Goal: Check status: Check status

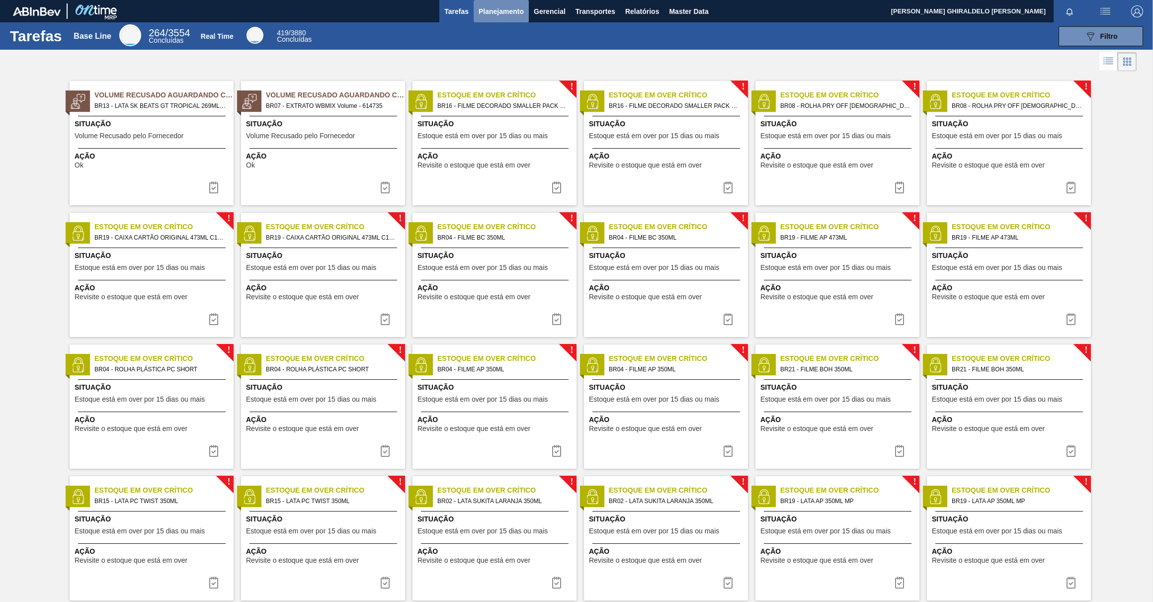
click at [496, 13] on span "Planejamento" at bounding box center [500, 11] width 45 height 12
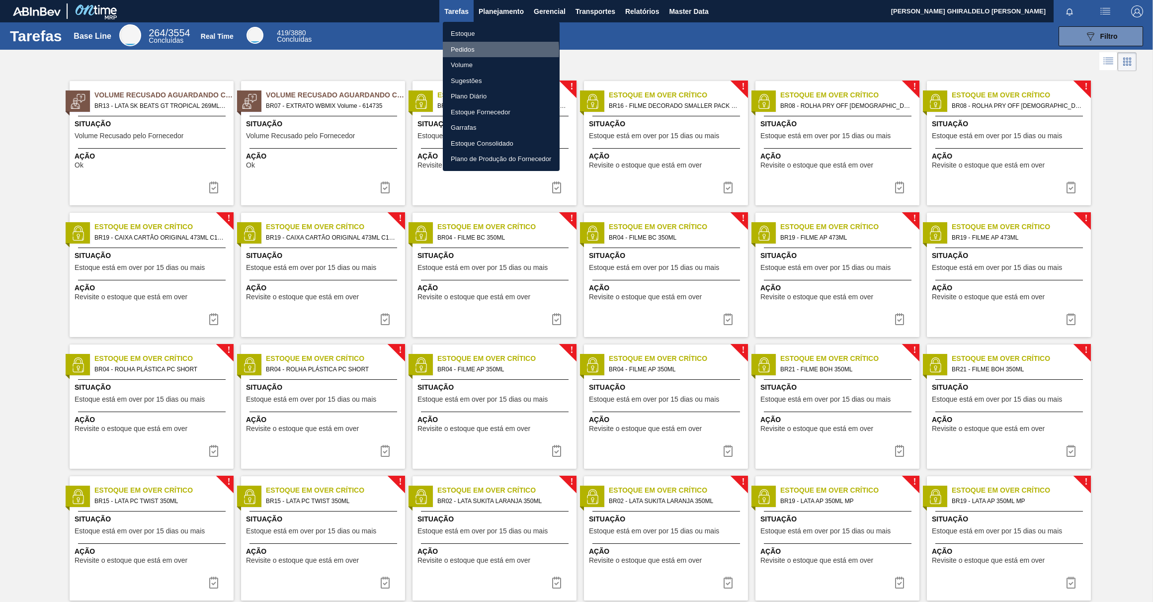
click at [466, 51] on li "Pedidos" at bounding box center [501, 50] width 117 height 16
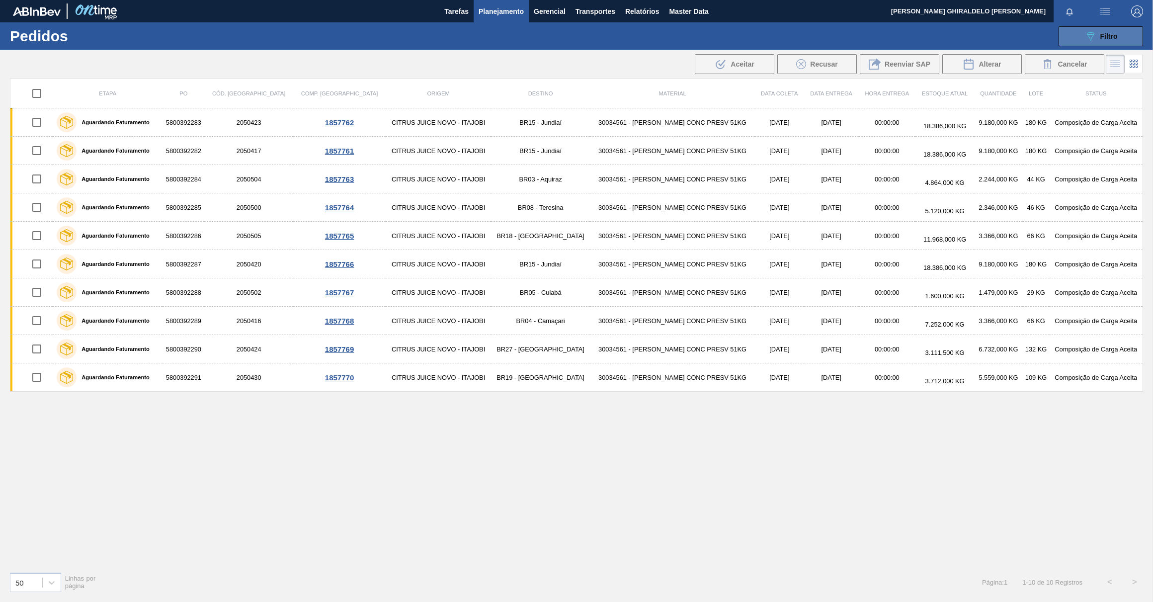
click at [1094, 40] on icon "089F7B8B-B2A5-4AFE-B5C0-19BA573D28AC" at bounding box center [1090, 36] width 12 height 12
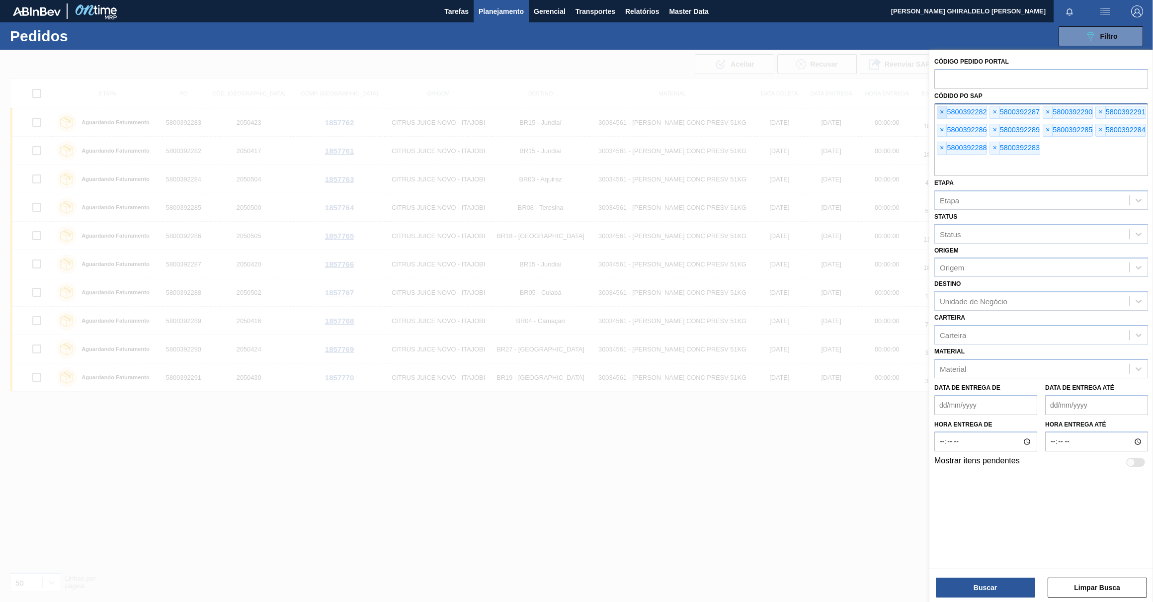
click at [943, 111] on span "×" at bounding box center [941, 112] width 9 height 12
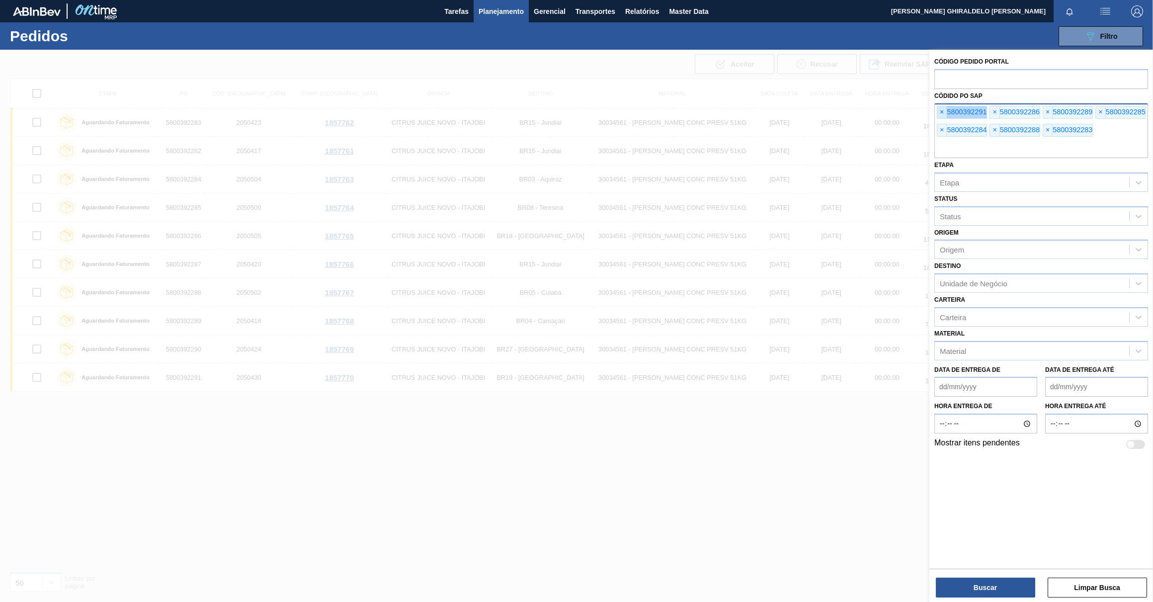
click at [943, 111] on span "×" at bounding box center [941, 112] width 9 height 12
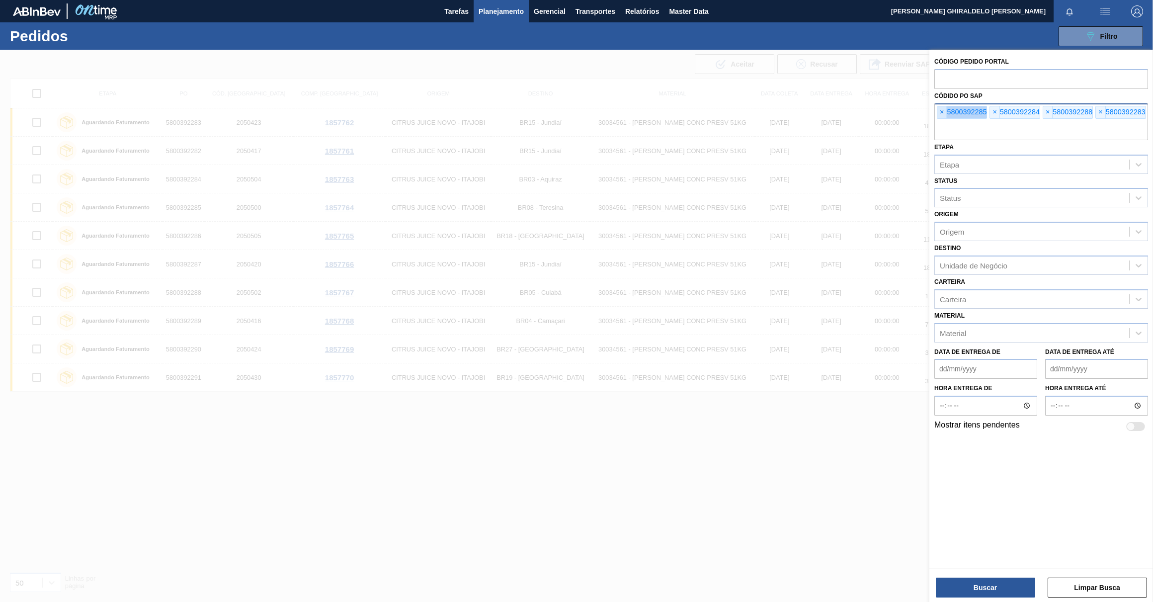
click at [943, 111] on span "×" at bounding box center [941, 112] width 9 height 12
click at [942, 111] on span "×" at bounding box center [941, 112] width 9 height 12
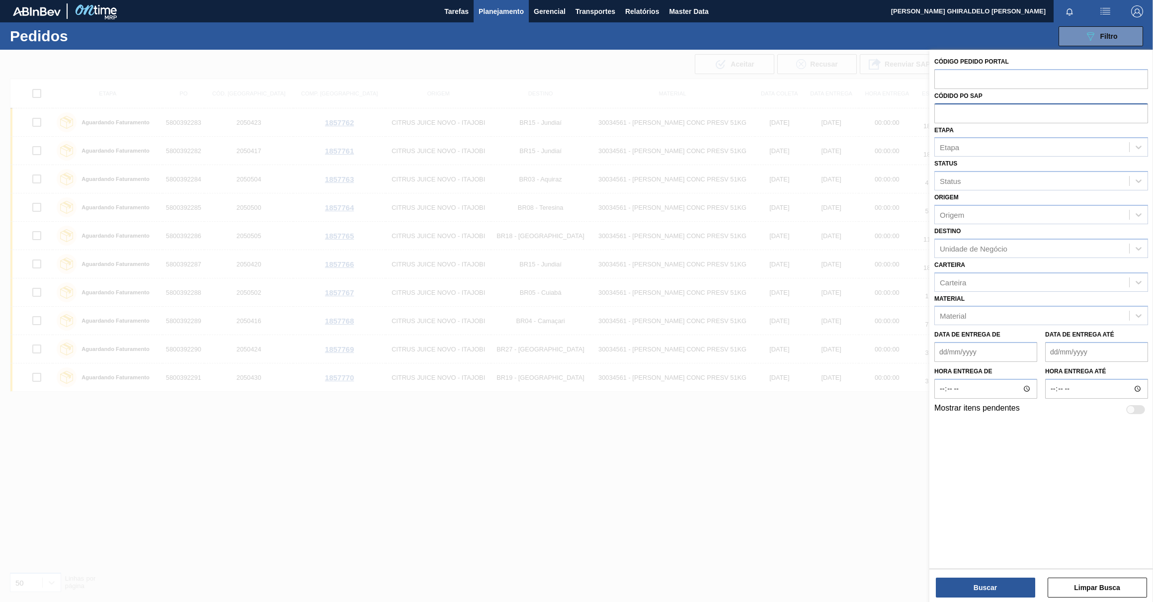
paste input "5800385285"
type input "5800385285"
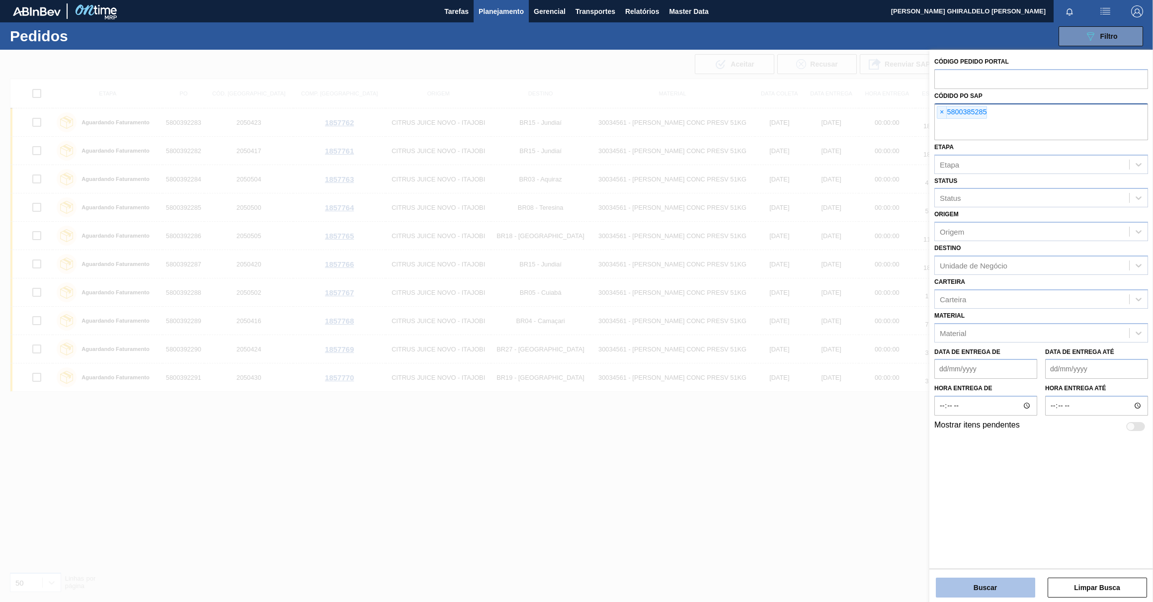
click at [997, 583] on button "Buscar" at bounding box center [985, 587] width 99 height 20
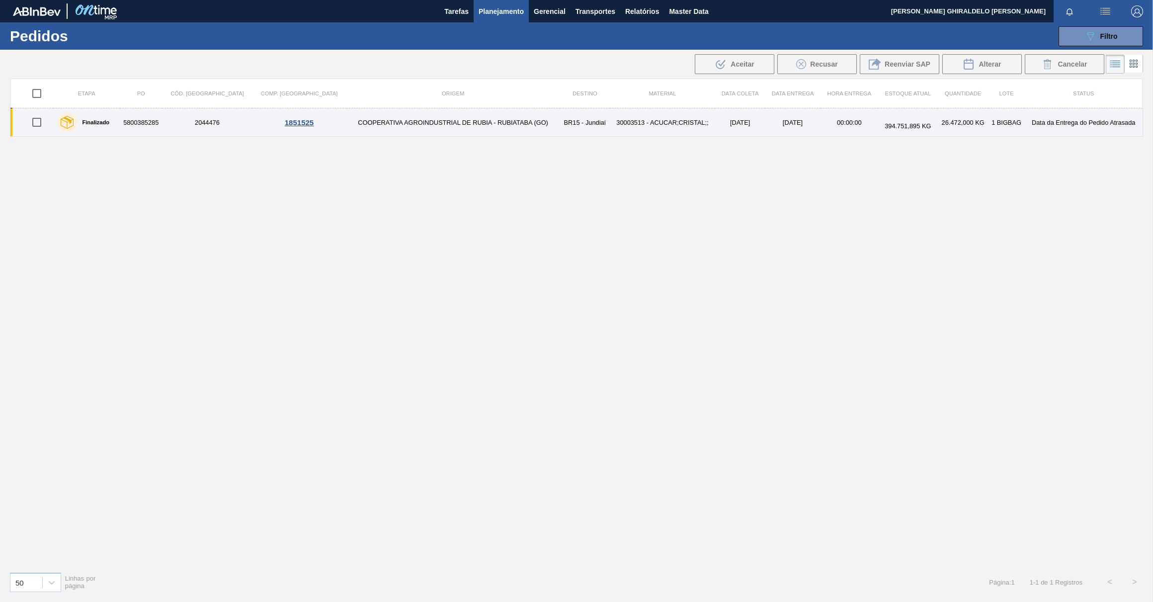
click at [143, 120] on td "5800385285" at bounding box center [141, 122] width 42 height 28
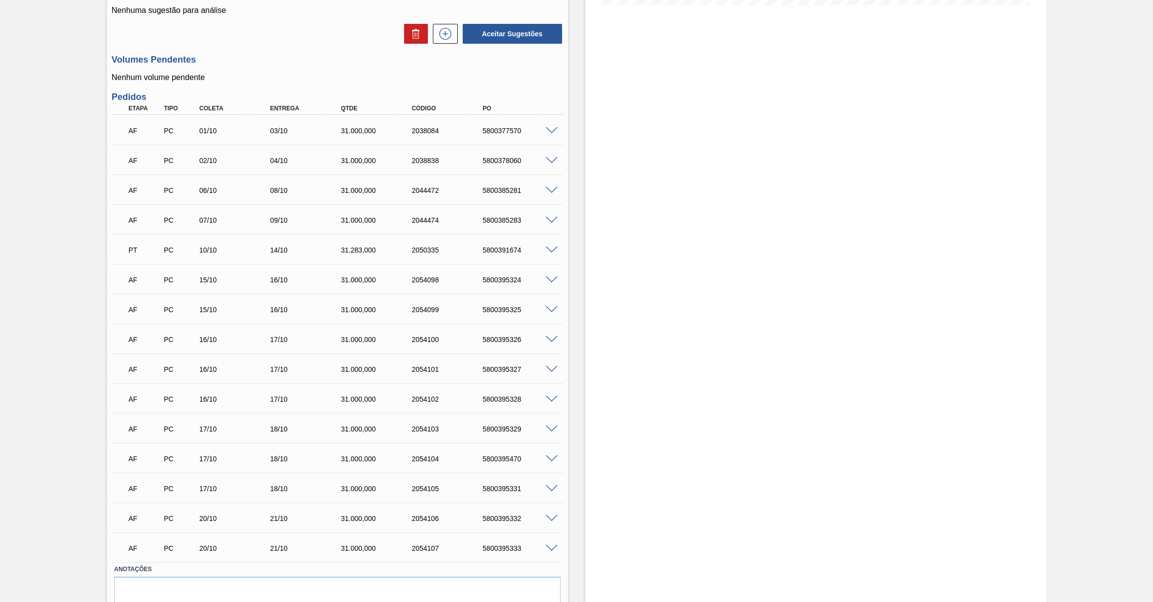
scroll to position [333, 0]
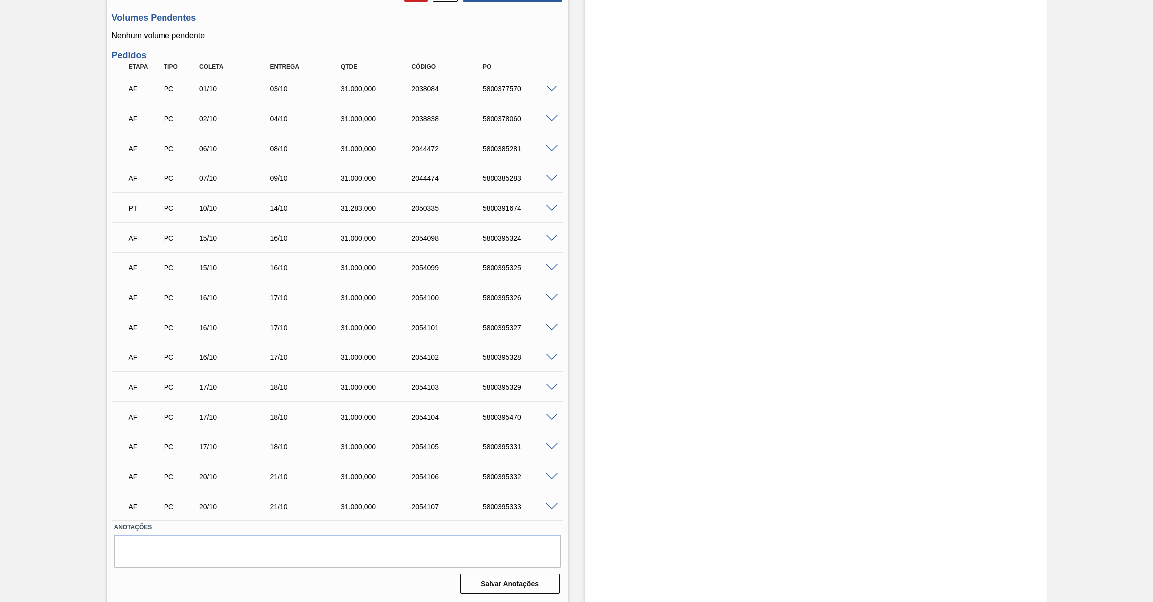
click at [629, 321] on div "Estoque De [DATE] Até [DATE] Filtro" at bounding box center [815, 161] width 461 height 879
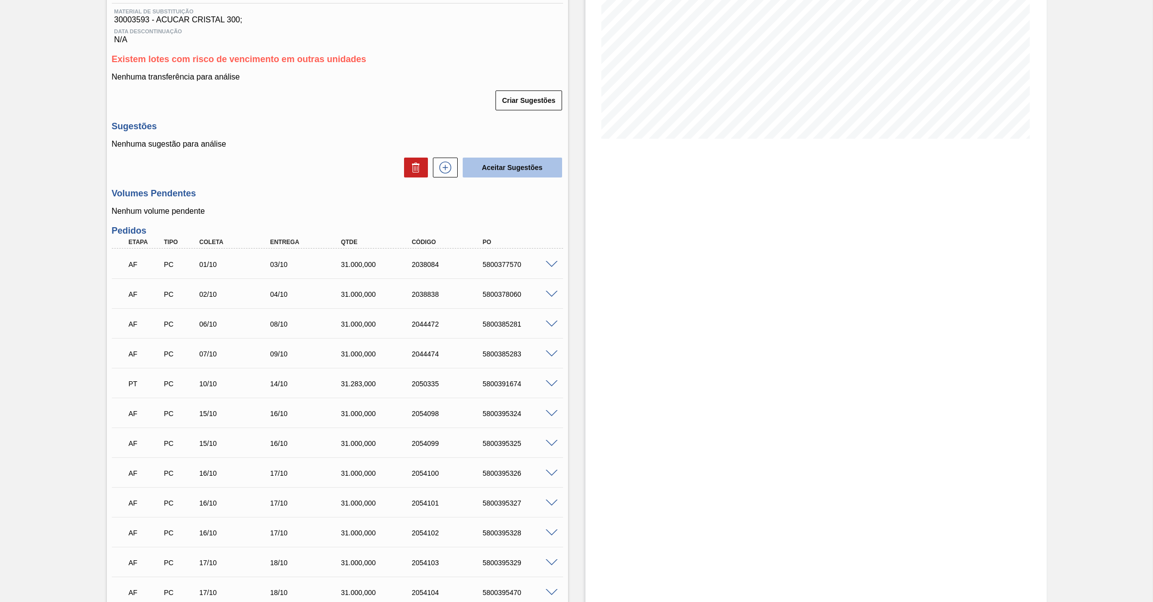
scroll to position [16, 0]
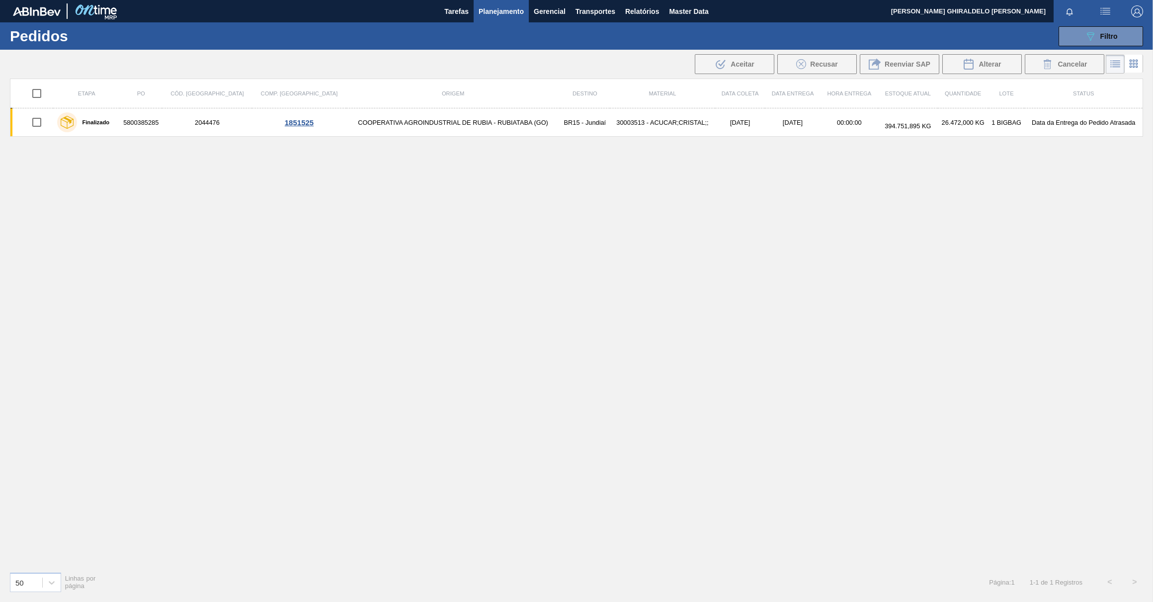
drag, startPoint x: 668, startPoint y: 202, endPoint x: 651, endPoint y: 203, distance: 16.9
click at [661, 202] on div "Etapa PO Cód. Pedido Comp. Carga Origem Destino Material Data [PERSON_NAME] Dat…" at bounding box center [576, 320] width 1133 height 485
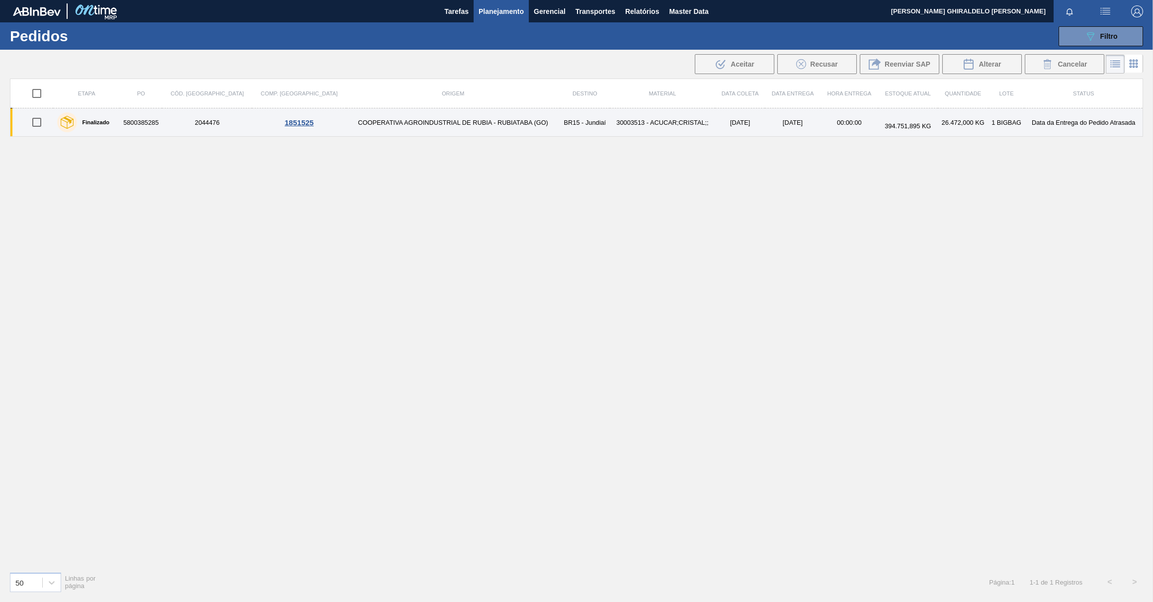
click at [253, 120] on div "1851525" at bounding box center [298, 122] width 91 height 8
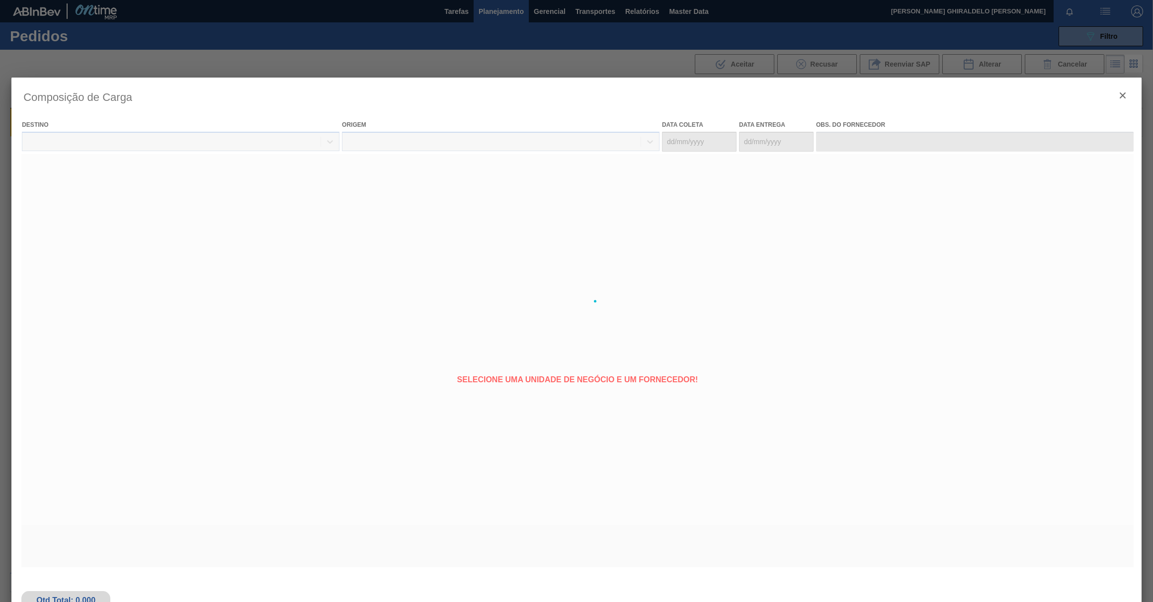
type coleta "[DATE]"
type Entrega "[DATE]"
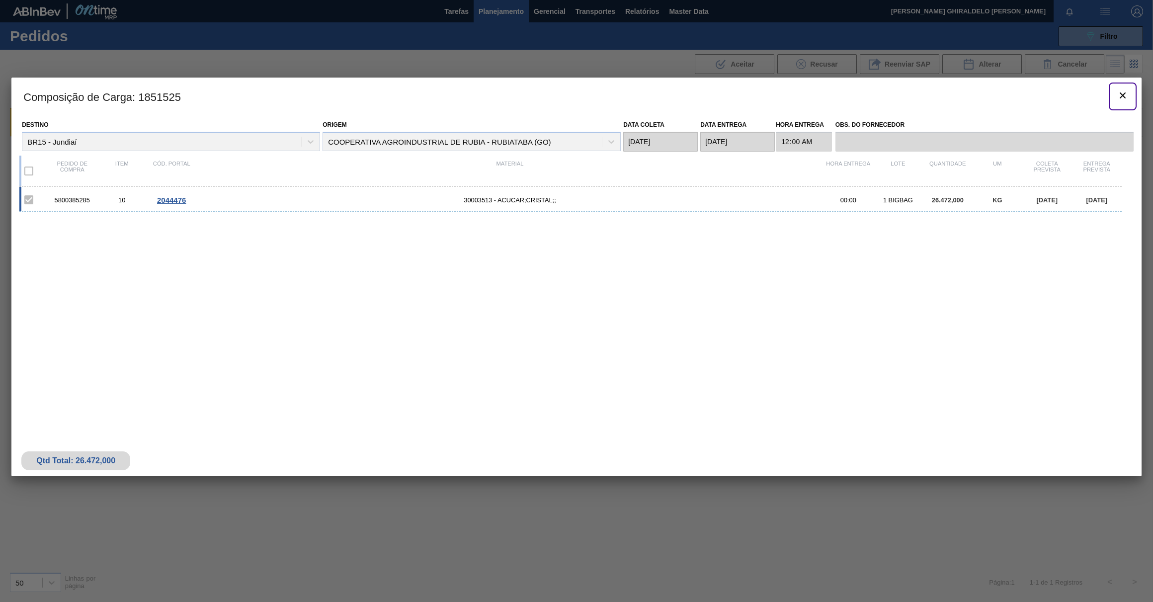
drag, startPoint x: 1116, startPoint y: 97, endPoint x: 1064, endPoint y: 109, distance: 54.0
click at [1117, 97] on icon "botão de ícone" at bounding box center [1122, 95] width 12 height 12
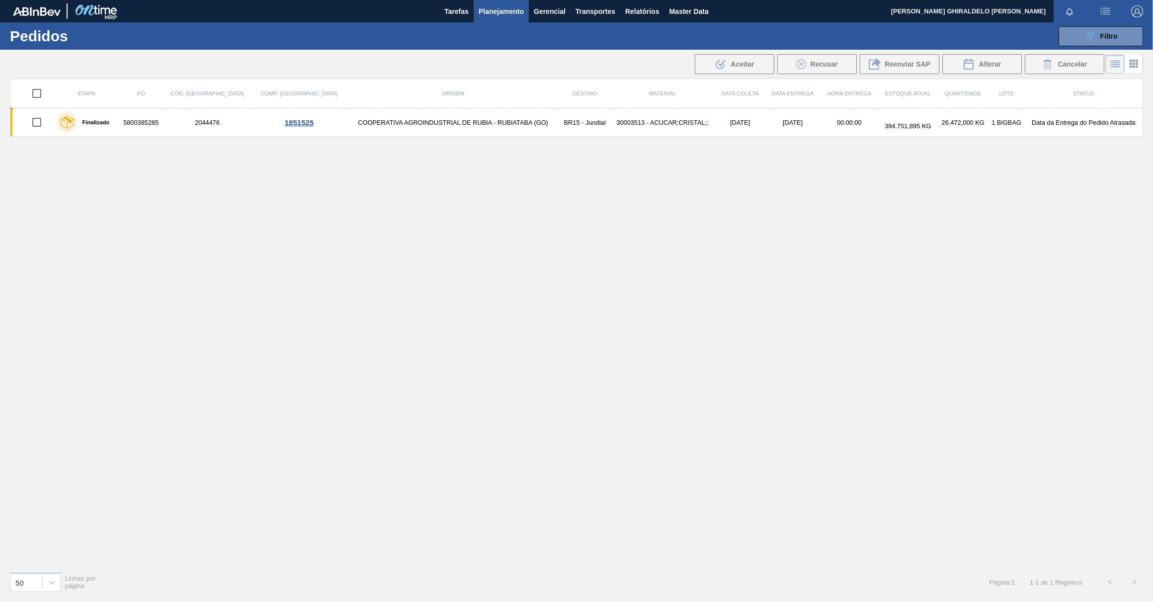
click at [140, 123] on td "5800385285" at bounding box center [141, 122] width 42 height 28
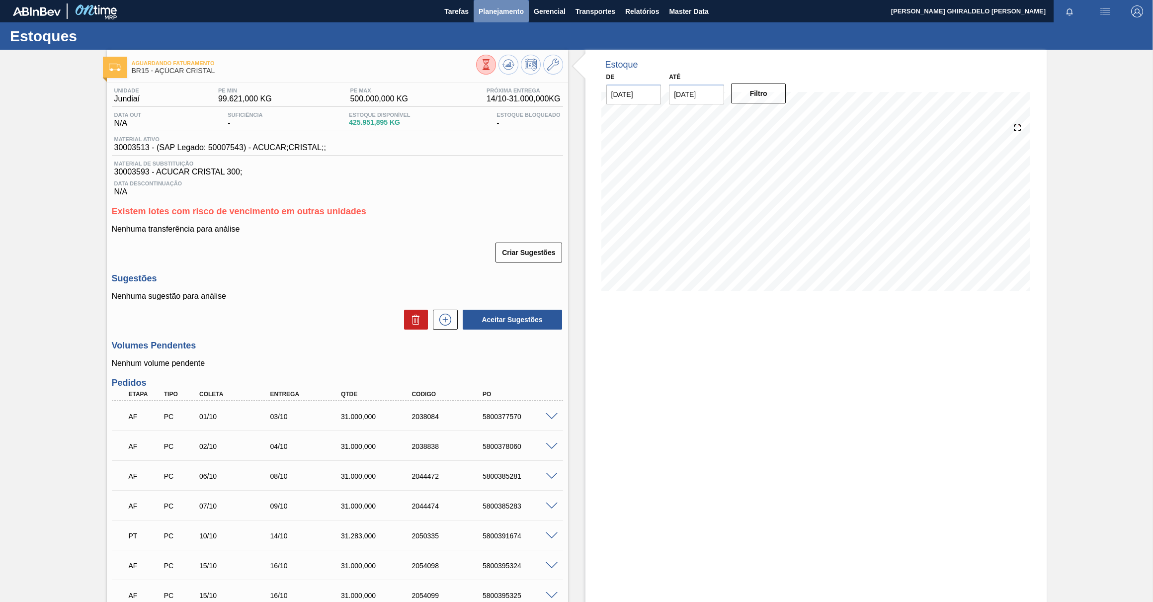
click at [505, 7] on span "Planejamento" at bounding box center [500, 11] width 45 height 12
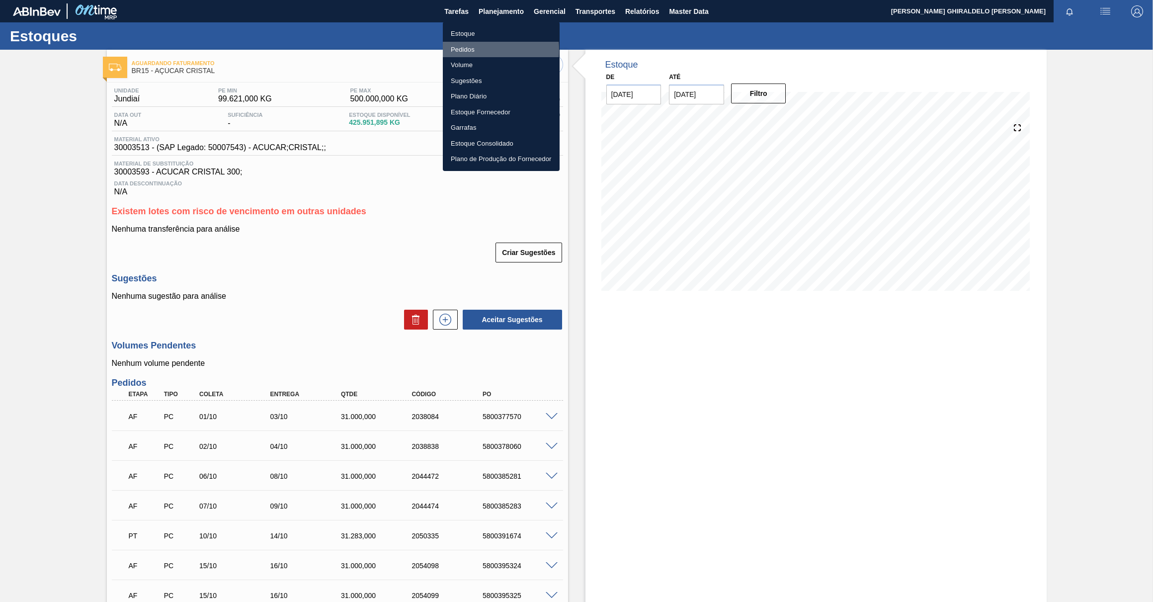
click at [460, 50] on li "Pedidos" at bounding box center [501, 50] width 117 height 16
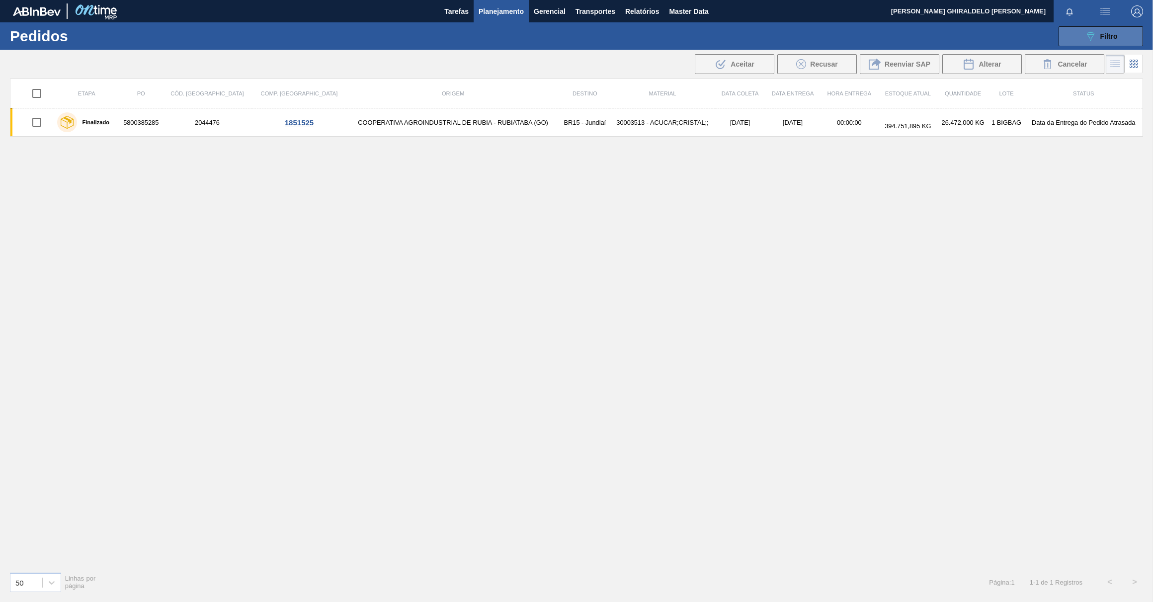
click at [1074, 40] on button "089F7B8B-B2A5-4AFE-B5C0-19BA573D28AC Filtro" at bounding box center [1100, 36] width 84 height 20
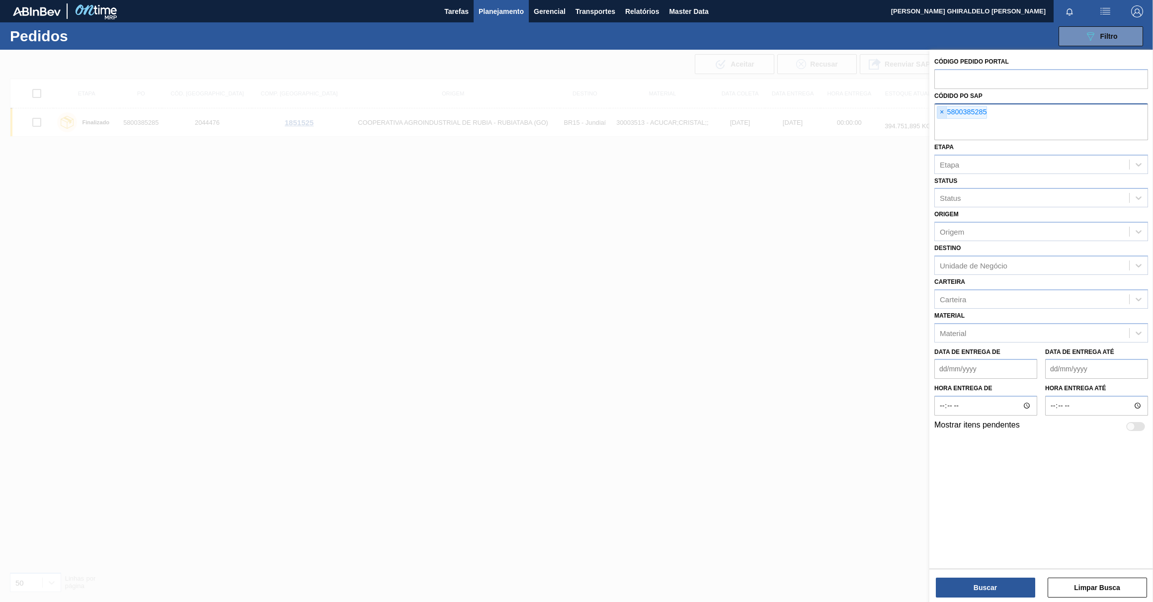
click at [943, 115] on span "×" at bounding box center [941, 112] width 9 height 12
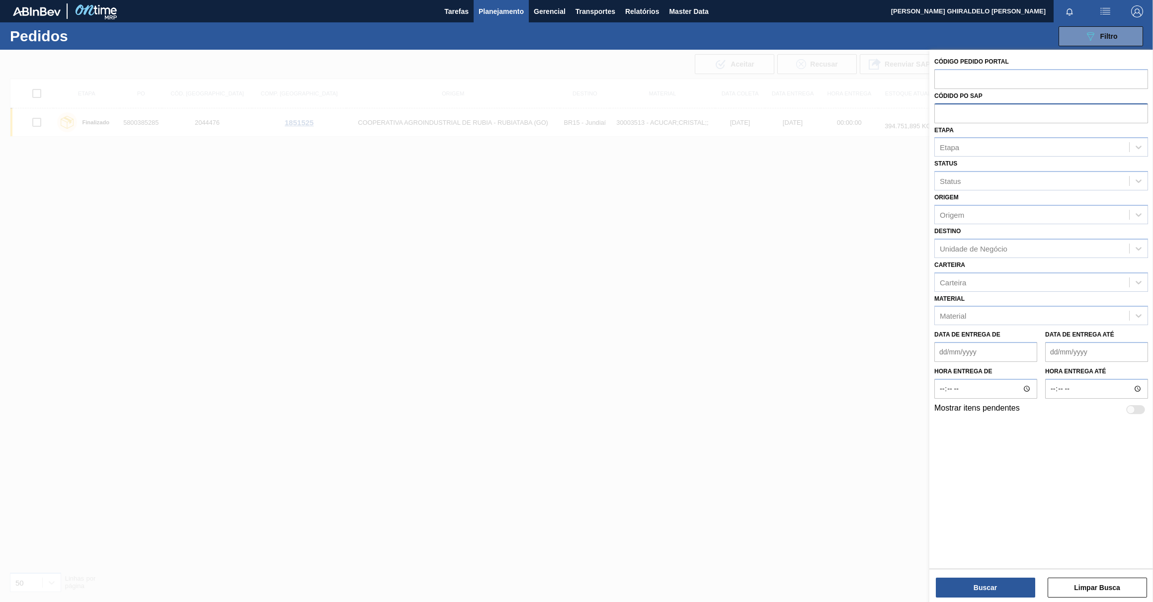
paste input "5800351776"
type input "5800351776"
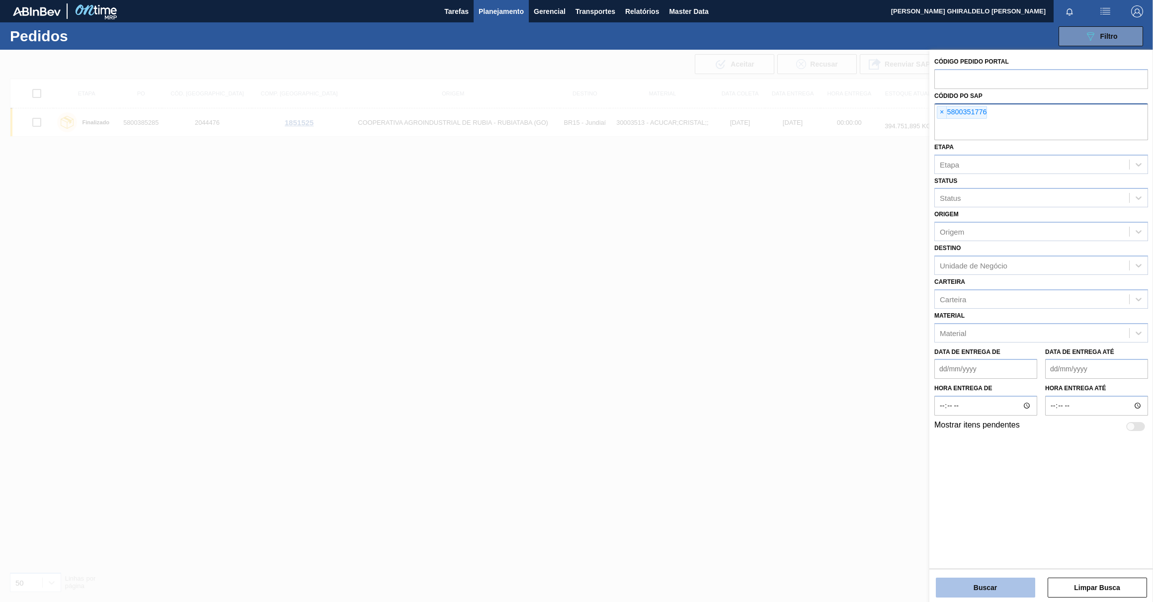
click at [991, 578] on button "Buscar" at bounding box center [985, 587] width 99 height 20
